Goal: Information Seeking & Learning: Check status

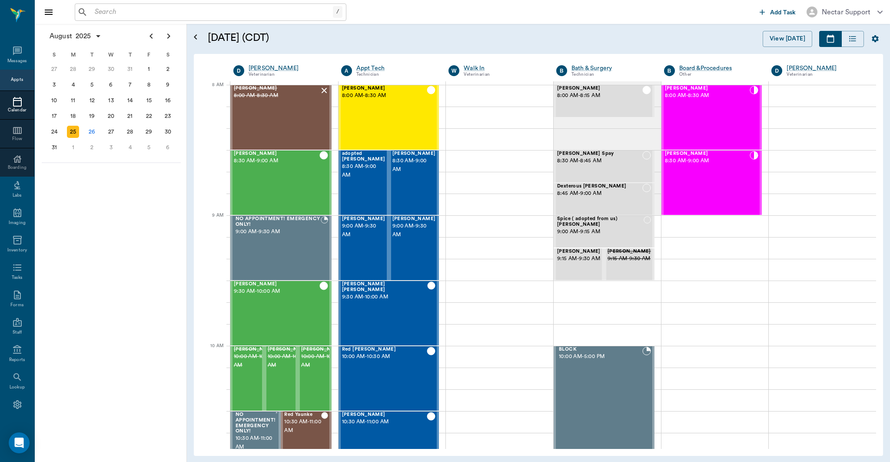
click at [259, 13] on input "text" at bounding box center [212, 12] width 242 height 12
paste input "[PERSON_NAME]"
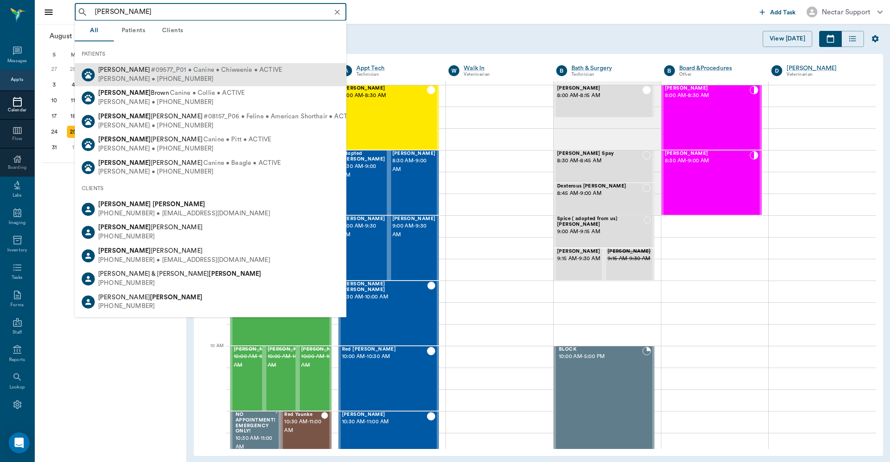
click at [266, 67] on span "#09577_P01 • Canine • Chiweenie • ACTIVE" at bounding box center [216, 70] width 131 height 9
type input "[PERSON_NAME]"
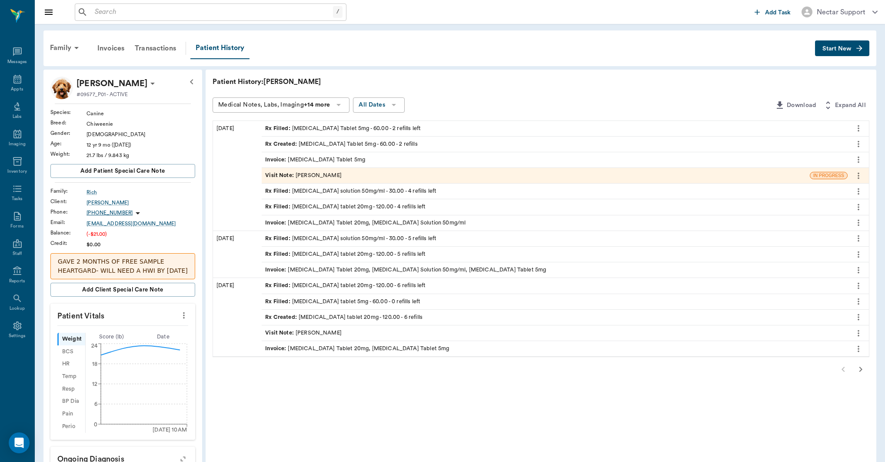
click at [165, 53] on div "Transactions" at bounding box center [156, 48] width 52 height 21
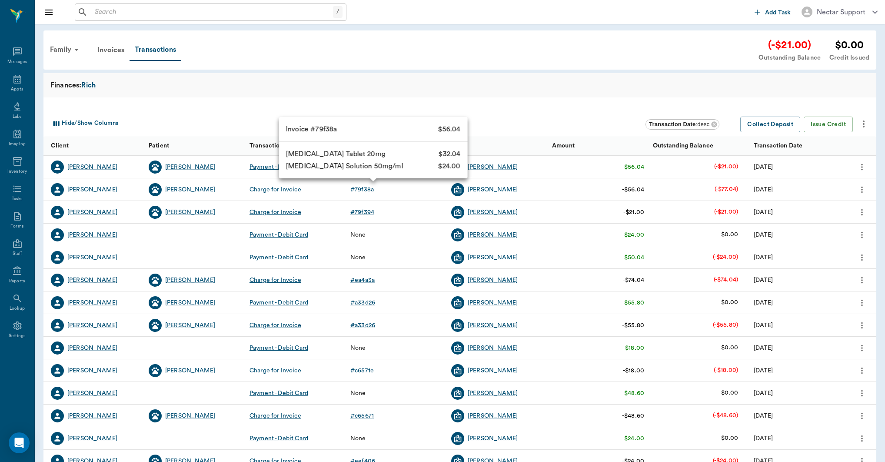
click at [365, 190] on div "# 79f38a" at bounding box center [361, 189] width 23 height 9
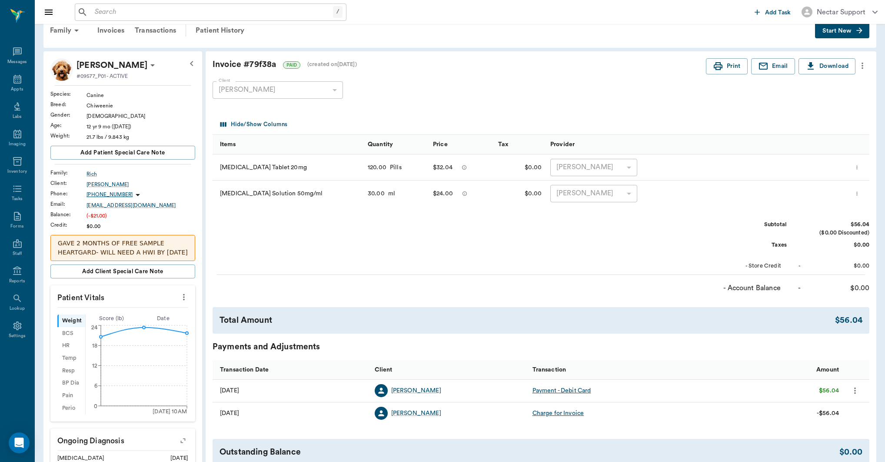
scroll to position [28, 0]
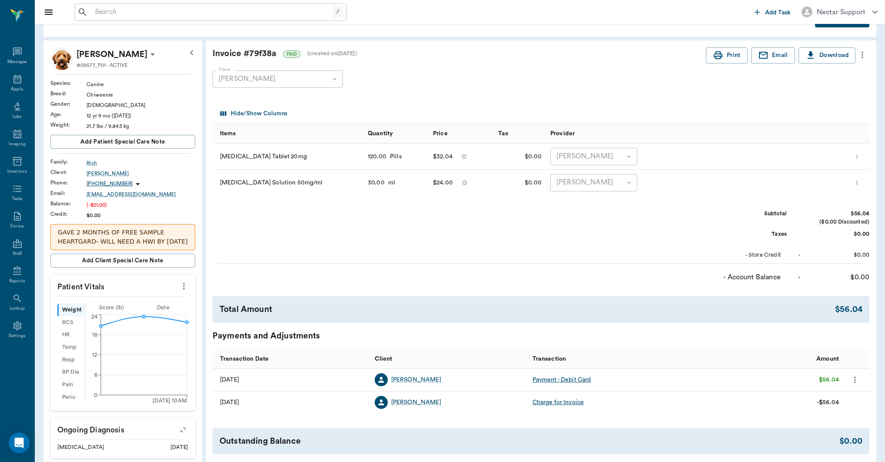
click at [860, 183] on icon "more" at bounding box center [857, 182] width 6 height 10
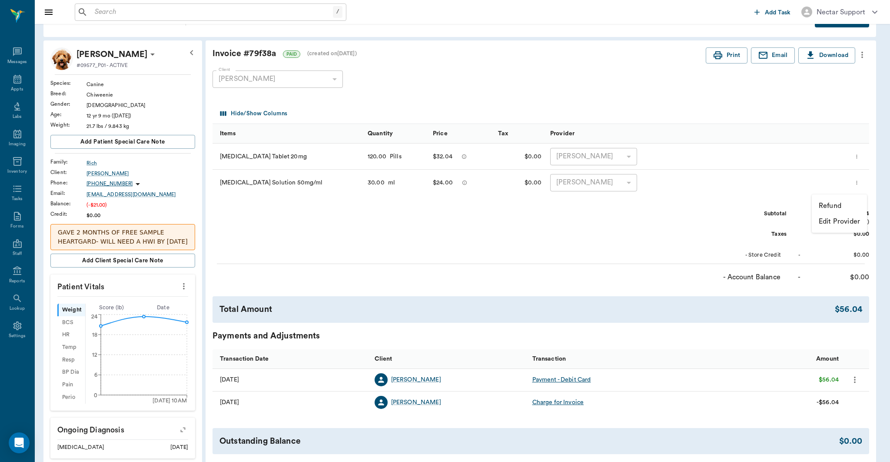
click at [860, 181] on div at bounding box center [445, 231] width 890 height 462
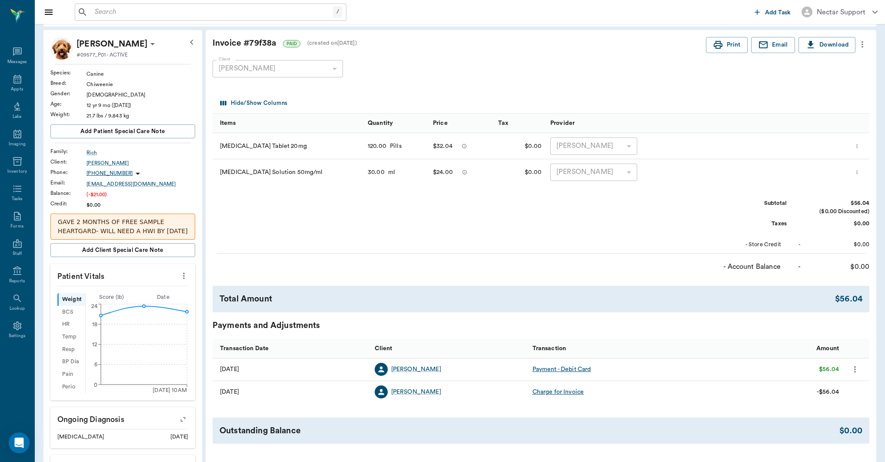
scroll to position [0, 0]
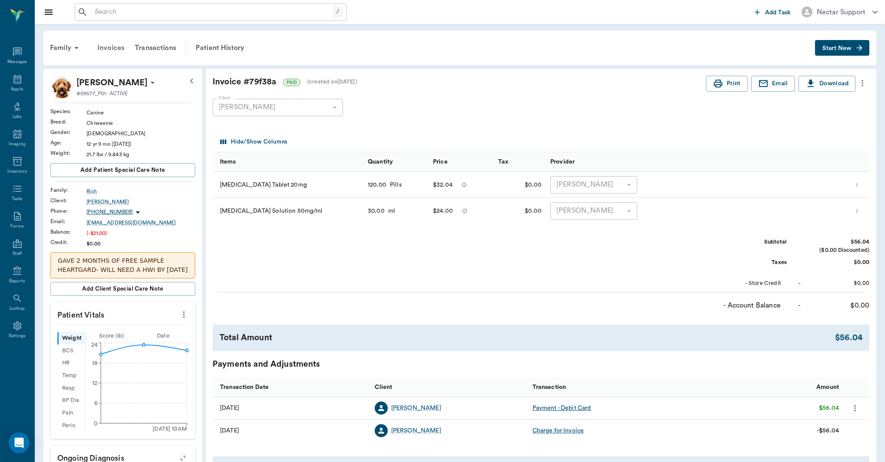
click at [110, 50] on div "Invoices" at bounding box center [110, 47] width 37 height 21
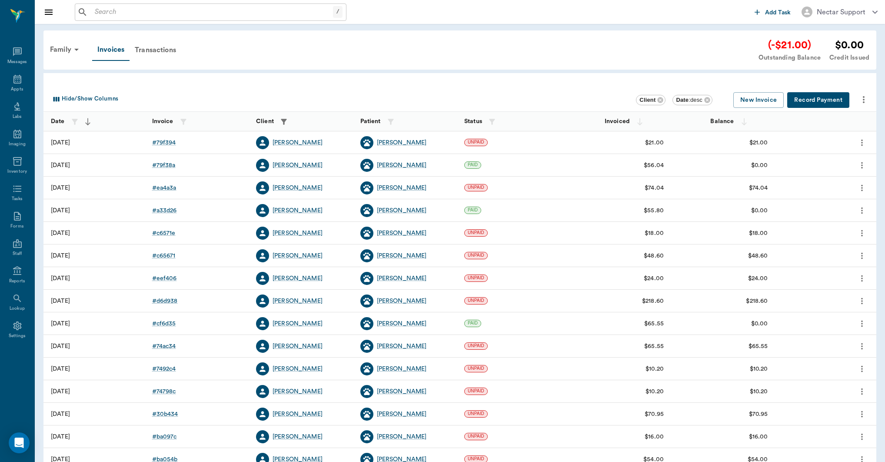
click at [223, 103] on div "Hide/Show Columns" at bounding box center [342, 99] width 587 height 14
click at [163, 163] on div "# 79f38a" at bounding box center [163, 165] width 23 height 9
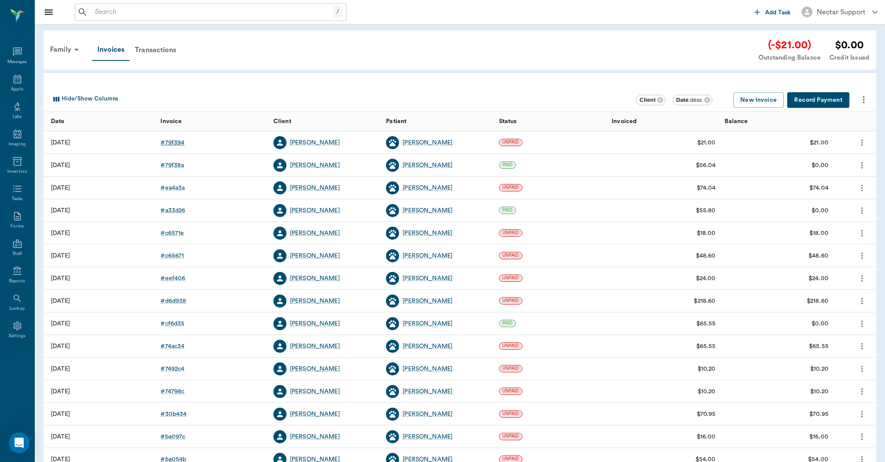
click at [172, 142] on div "# 79f394" at bounding box center [172, 142] width 24 height 9
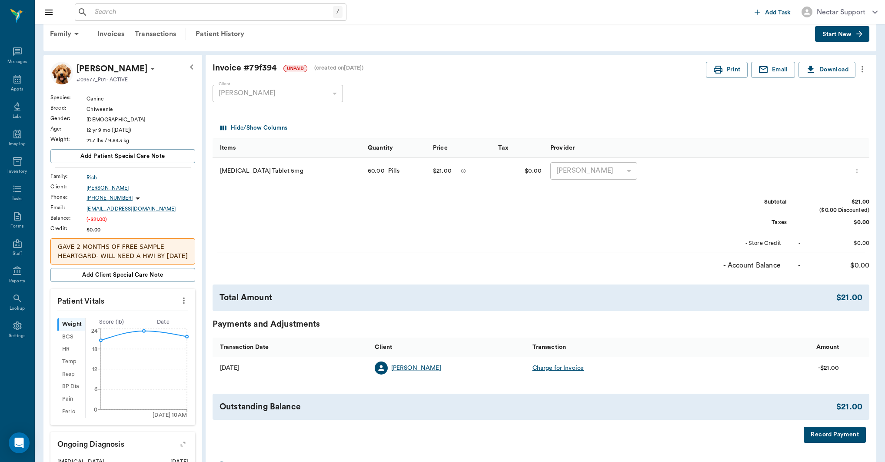
scroll to position [28, 0]
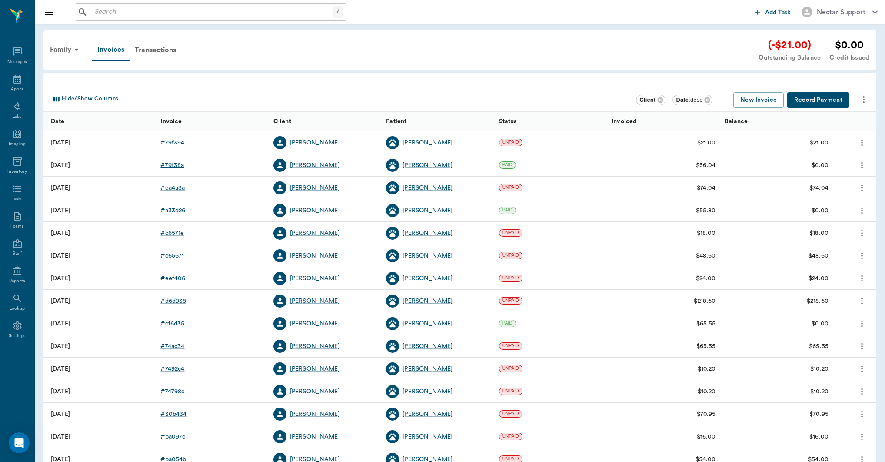
click at [172, 166] on div "# 79f38a" at bounding box center [171, 165] width 23 height 9
click at [179, 166] on div "# 79f38a" at bounding box center [171, 165] width 23 height 9
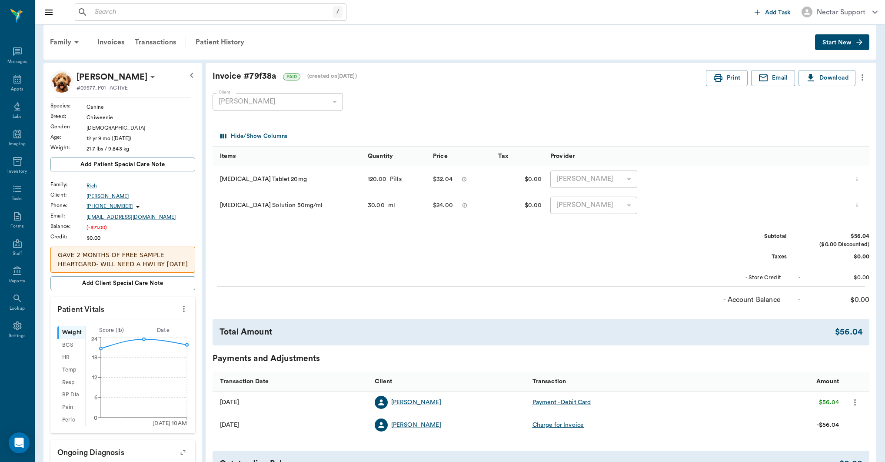
scroll to position [12, 0]
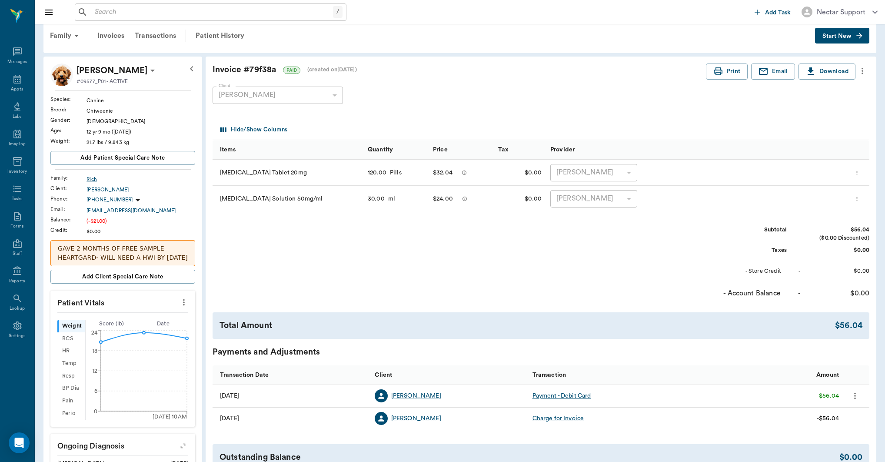
click at [860, 200] on icon "more" at bounding box center [857, 198] width 6 height 10
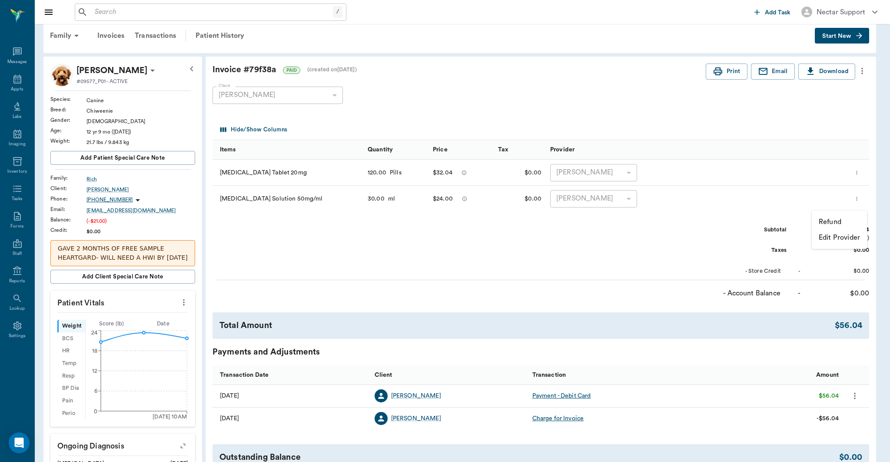
drag, startPoint x: 861, startPoint y: 200, endPoint x: 849, endPoint y: 189, distance: 16.6
click at [860, 199] on div at bounding box center [445, 231] width 890 height 462
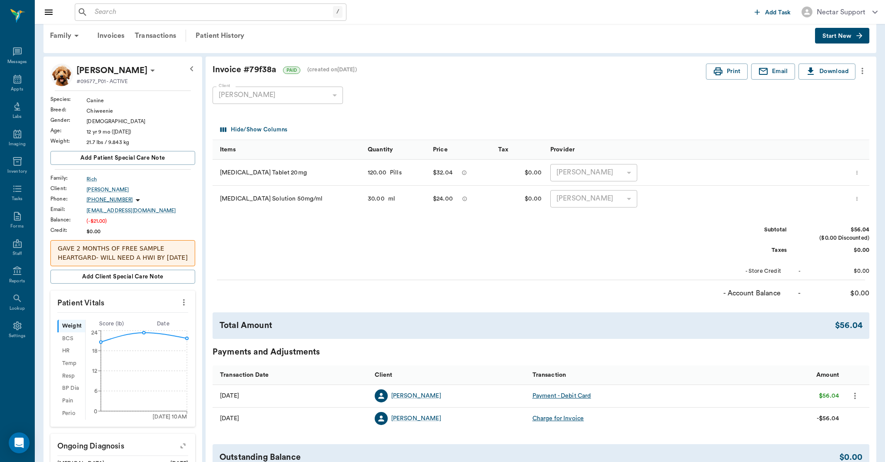
click at [857, 203] on icon "more" at bounding box center [857, 198] width 6 height 10
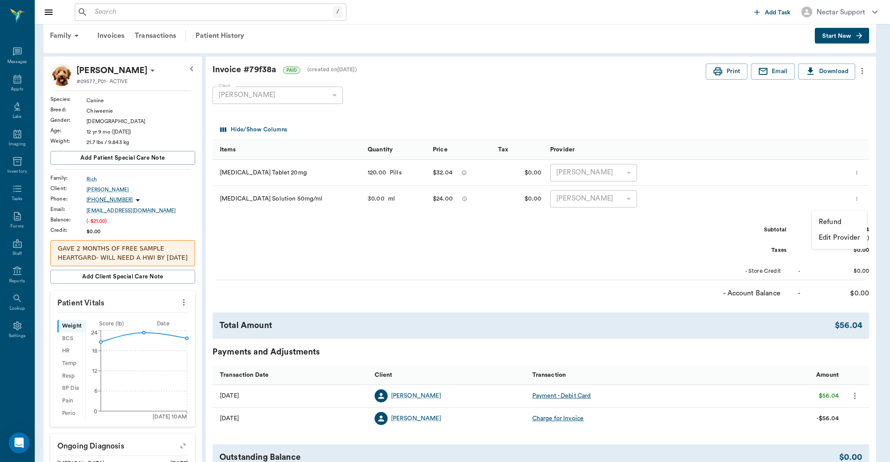
click at [161, 38] on div at bounding box center [445, 231] width 890 height 462
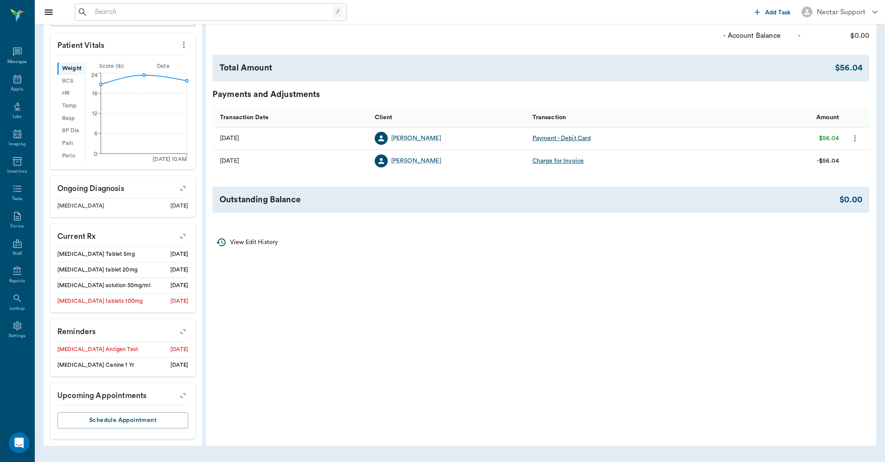
scroll to position [0, 0]
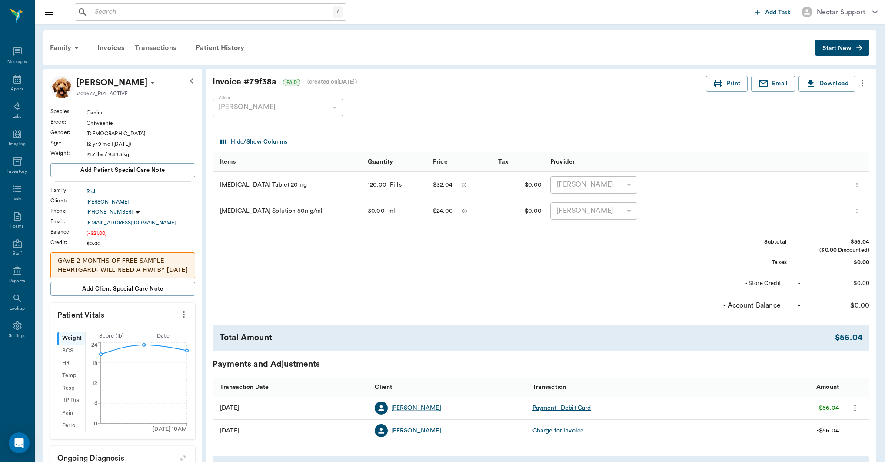
click at [150, 47] on div "Transactions" at bounding box center [156, 47] width 52 height 21
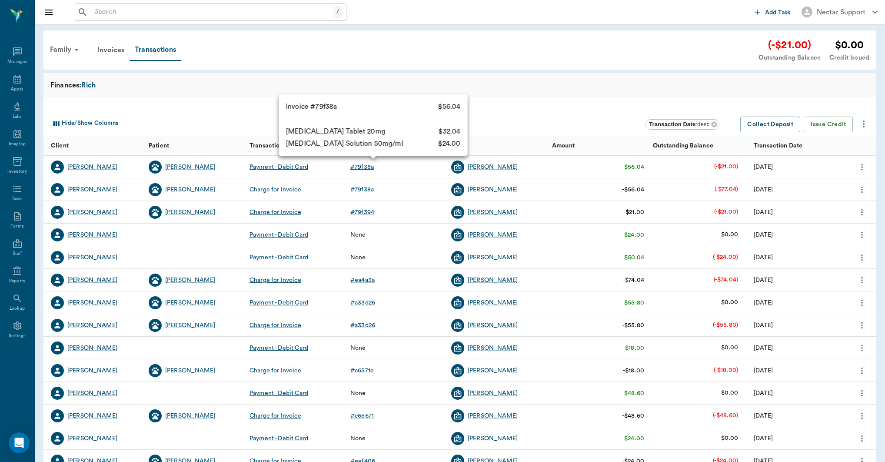
click at [357, 168] on div "# 79f38a" at bounding box center [361, 167] width 23 height 9
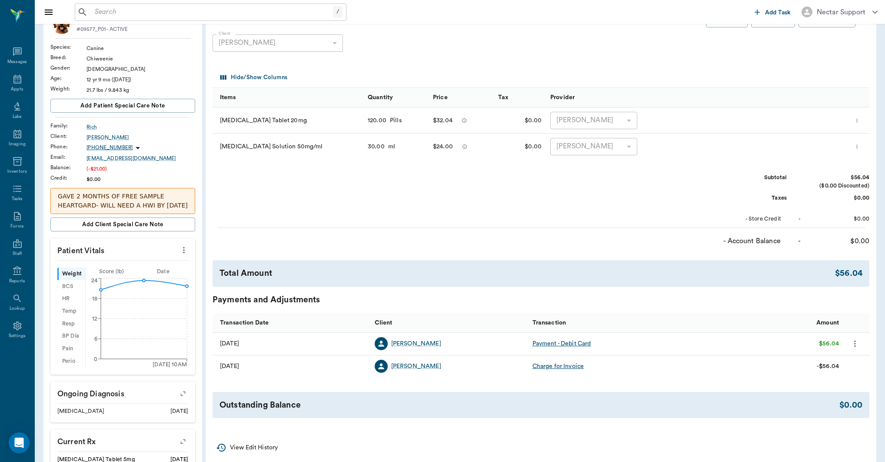
scroll to position [32, 0]
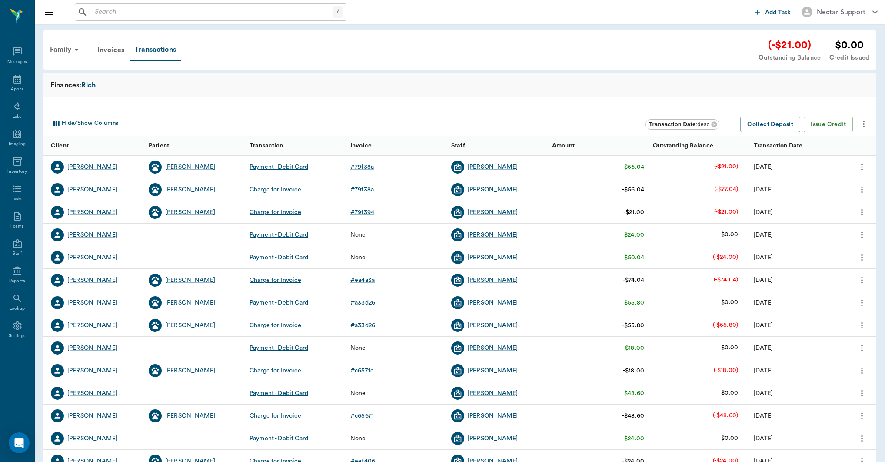
click at [294, 167] on div "Payment - Debit Card" at bounding box center [279, 167] width 59 height 9
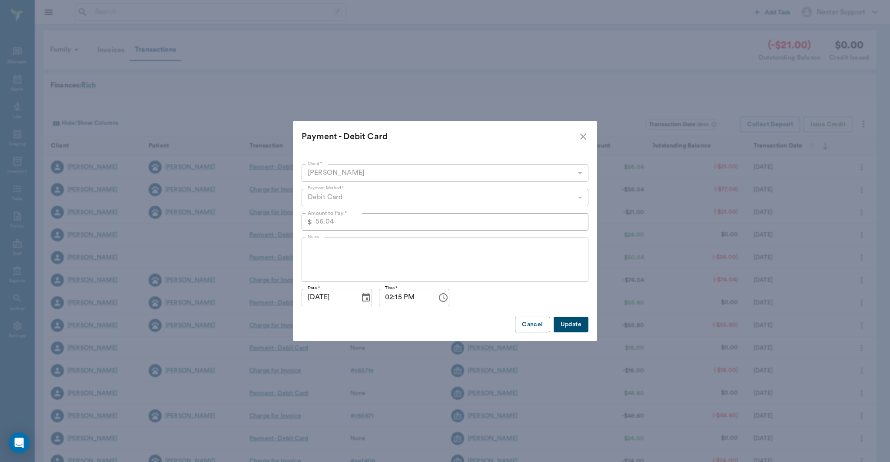
click at [592, 134] on "Payment - Debit Card" at bounding box center [445, 136] width 304 height 31
click at [582, 137] on icon "close" at bounding box center [583, 136] width 6 height 6
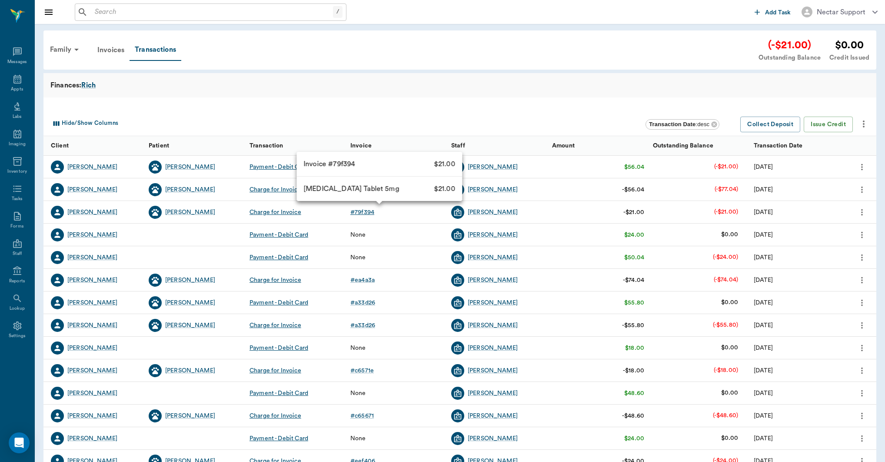
click at [360, 213] on div "# 79f394" at bounding box center [362, 212] width 24 height 9
